Goal: Find specific page/section: Find specific page/section

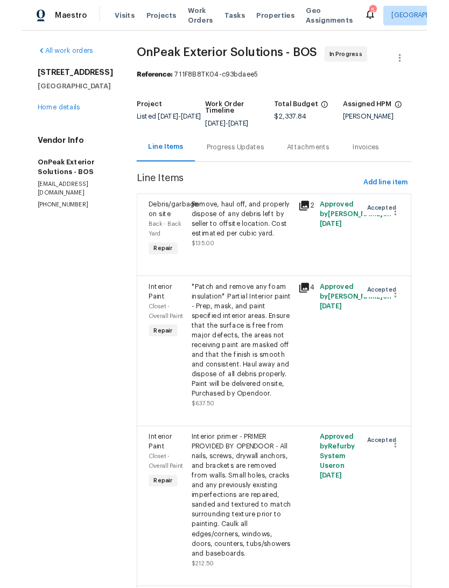
scroll to position [40, 0]
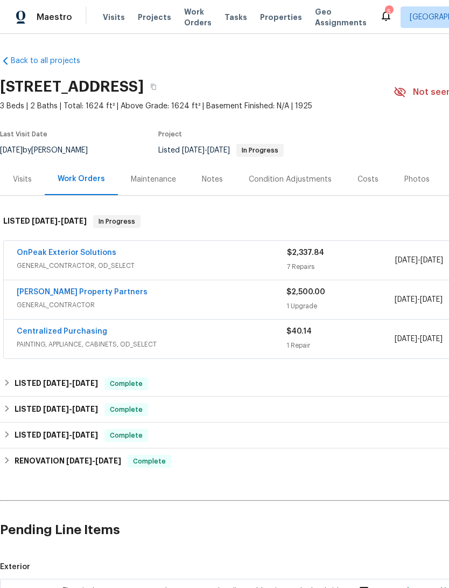
click at [267, 23] on span "Properties" at bounding box center [281, 17] width 42 height 11
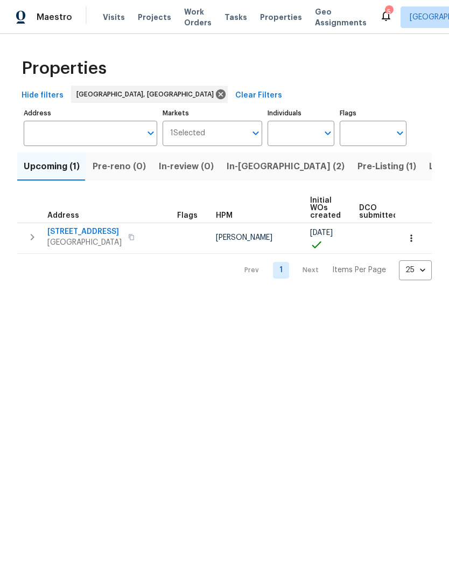
click at [429, 174] on span "Listed (13)" at bounding box center [451, 166] width 44 height 15
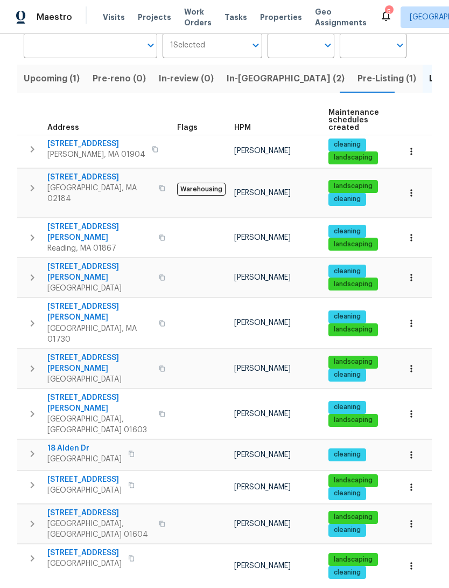
scroll to position [40, 0]
